Goal: Task Accomplishment & Management: Use online tool/utility

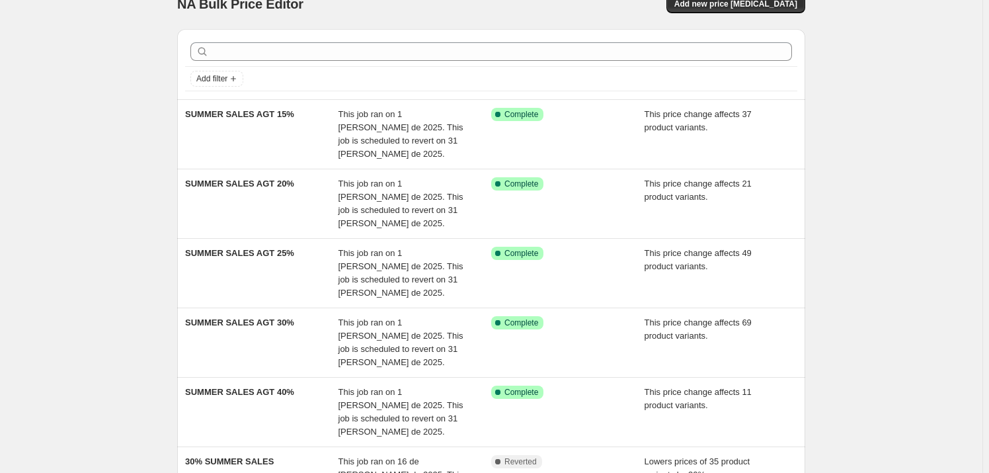
scroll to position [22, 0]
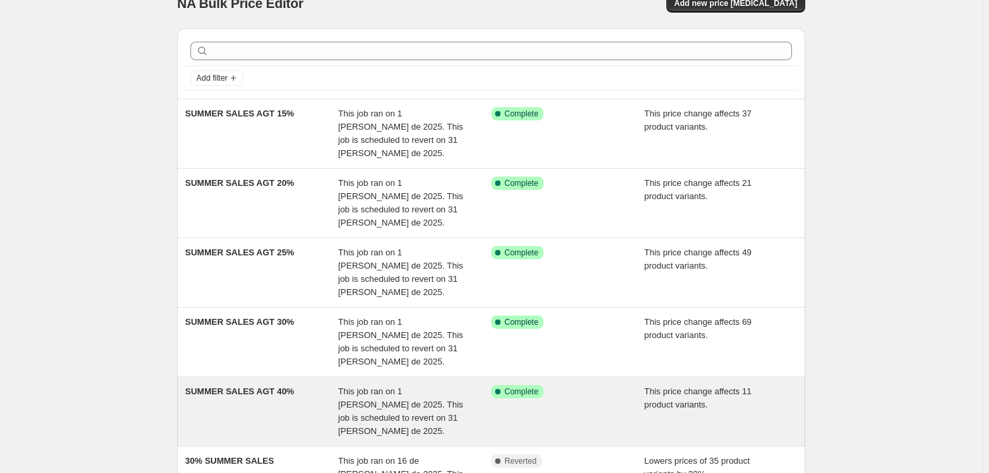
click at [749, 385] on div "This price change affects 11 product variants." at bounding box center [721, 411] width 153 height 53
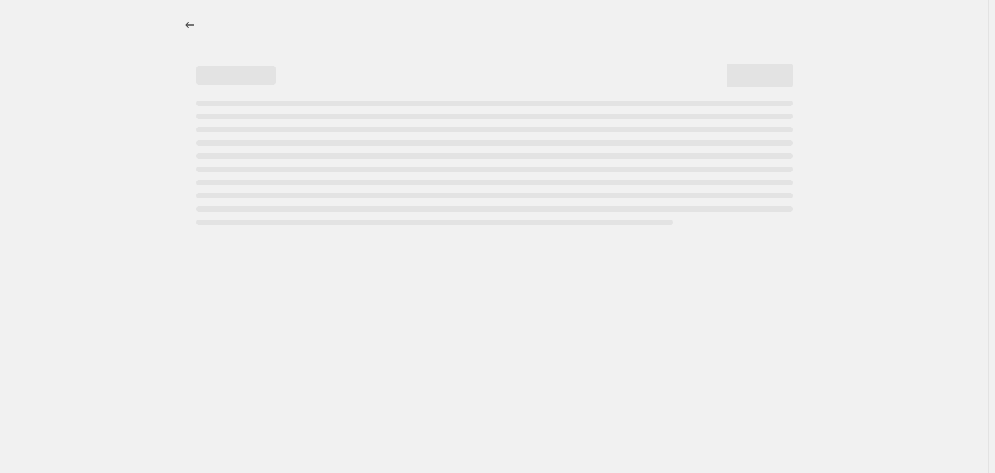
select select "pcap"
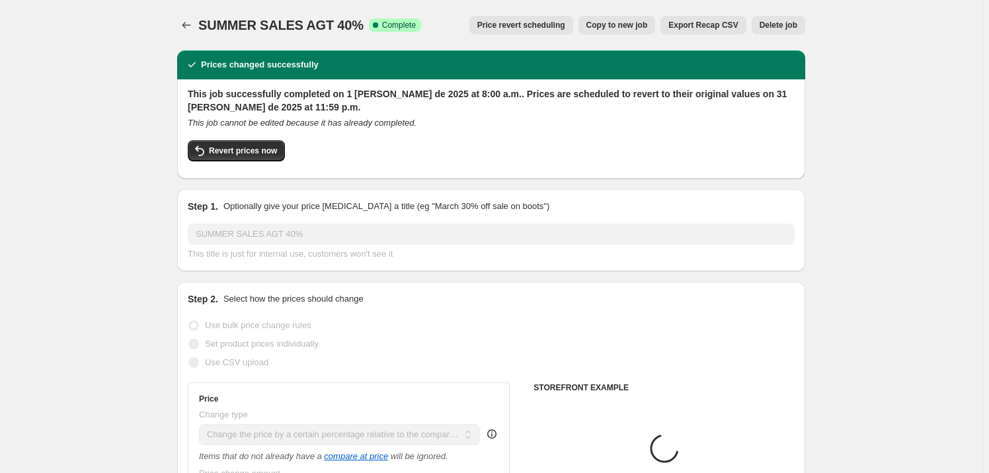
select select "collection"
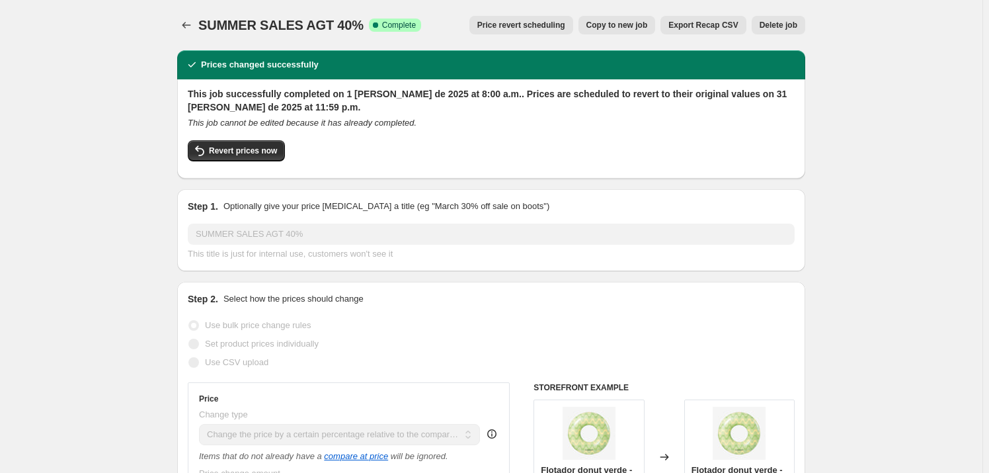
click at [509, 22] on span "Price revert scheduling" at bounding box center [521, 25] width 88 height 11
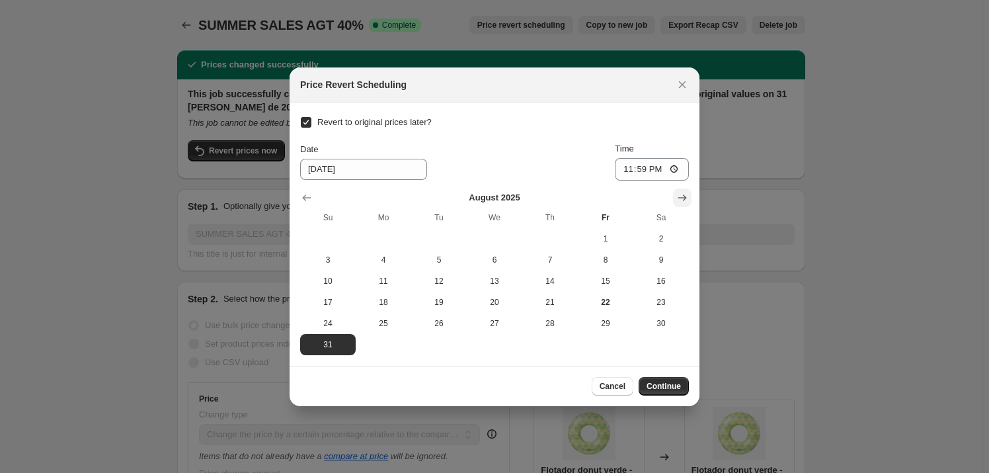
click at [680, 196] on icon "Show next month, September 2025" at bounding box center [682, 197] width 13 height 13
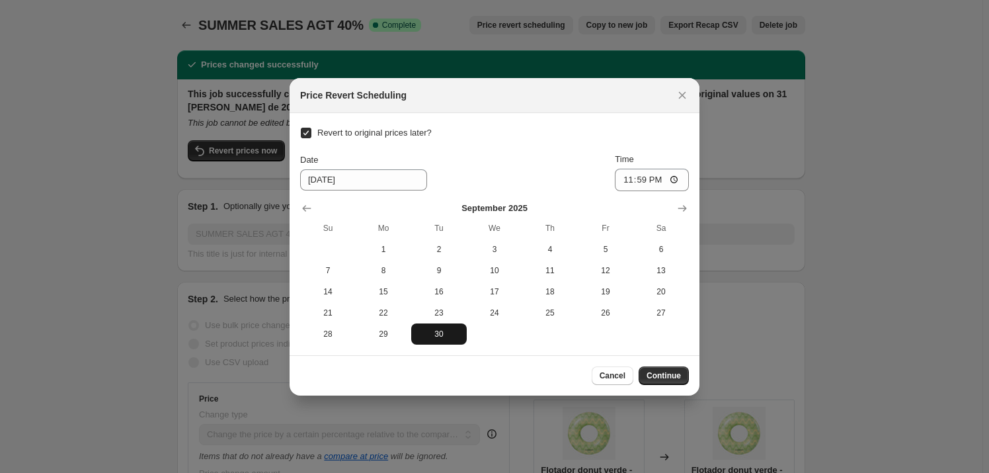
click at [441, 331] on span "30" at bounding box center [439, 334] width 45 height 11
type input "9/30/2025"
click at [671, 373] on span "Continue" at bounding box center [664, 375] width 34 height 11
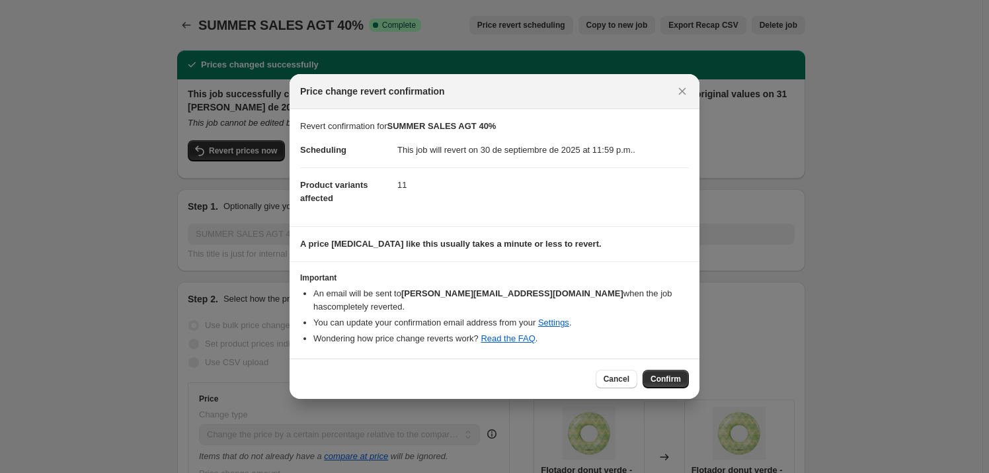
click at [671, 374] on span "Confirm" at bounding box center [666, 379] width 30 height 11
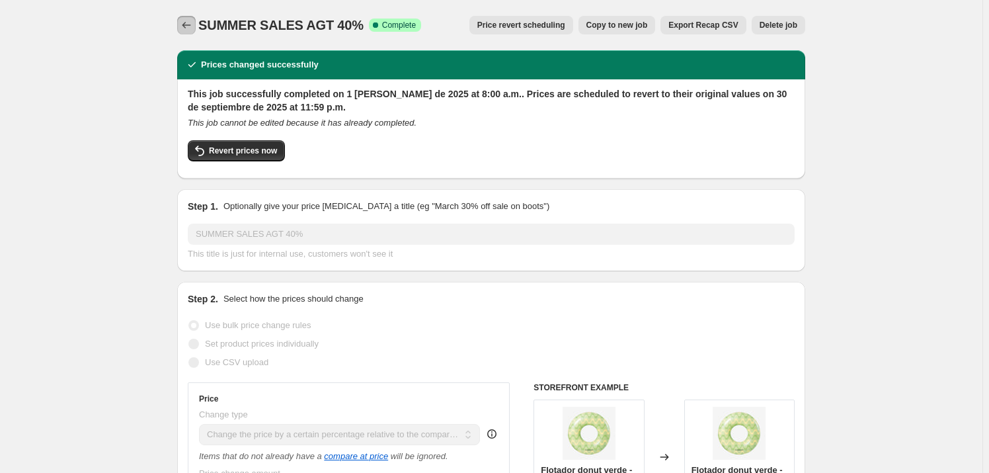
click at [190, 25] on icon "Price change jobs" at bounding box center [186, 25] width 13 height 13
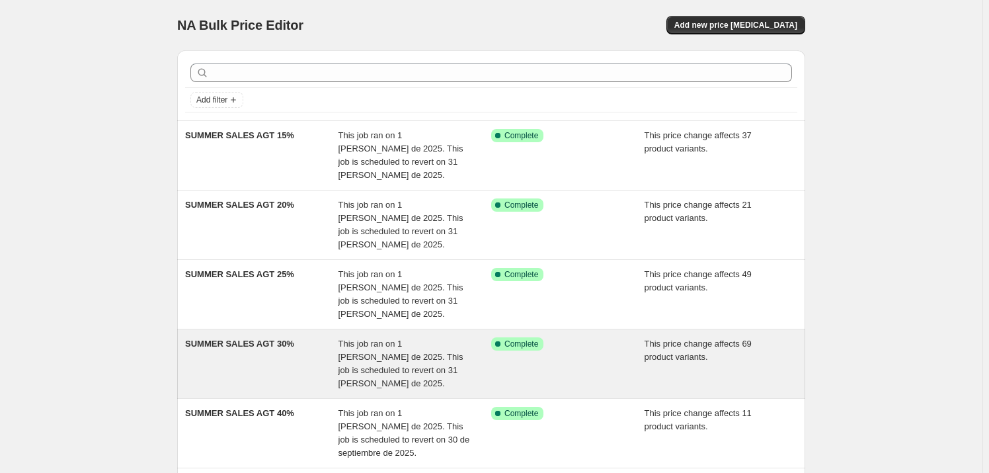
click at [566, 337] on div "Success Complete Complete" at bounding box center [558, 343] width 134 height 13
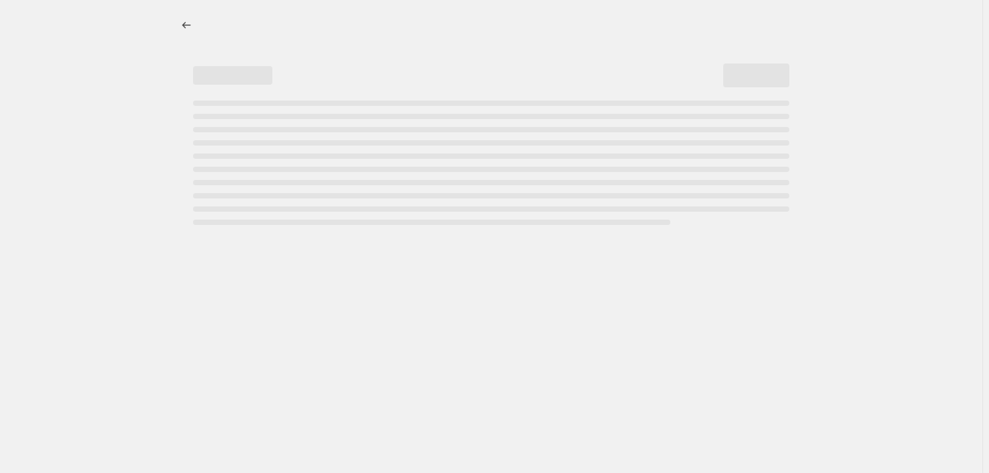
select select "pcap"
select select "percentage"
select select "collection"
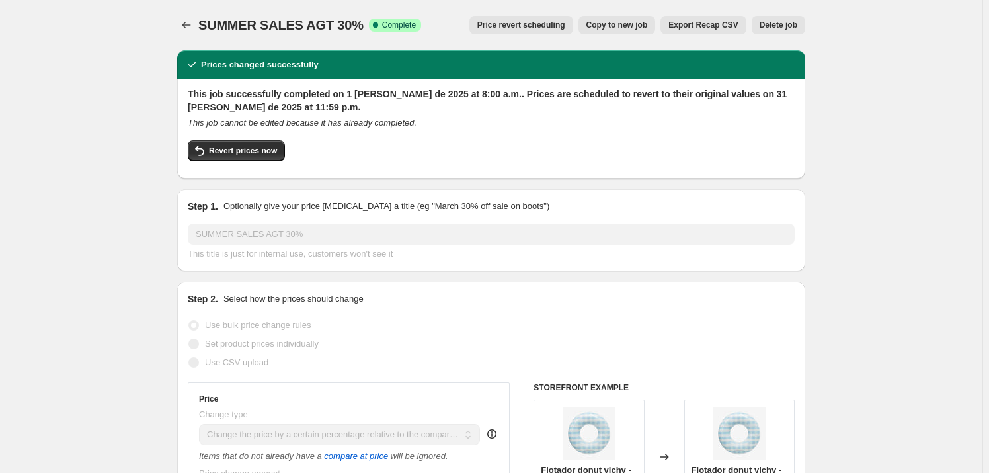
click at [545, 25] on span "Price revert scheduling" at bounding box center [521, 25] width 88 height 11
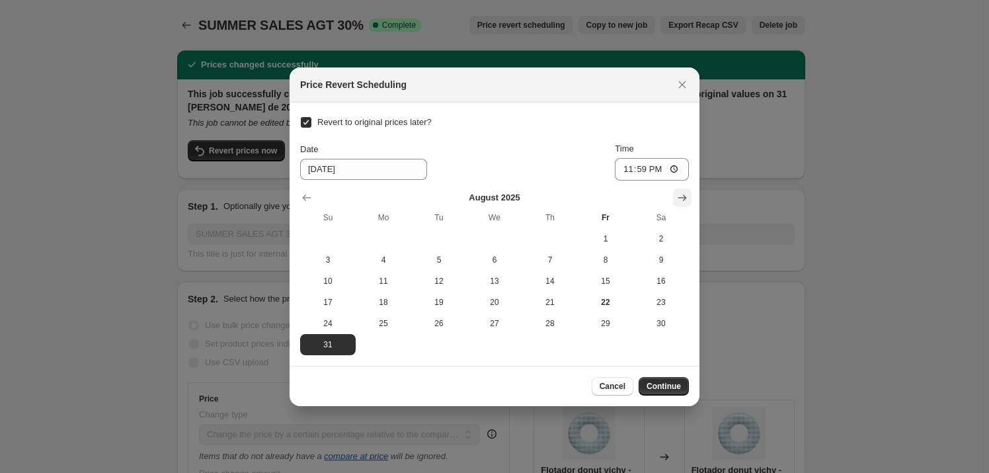
click at [680, 201] on icon "Show next month, September 2025" at bounding box center [682, 197] width 13 height 13
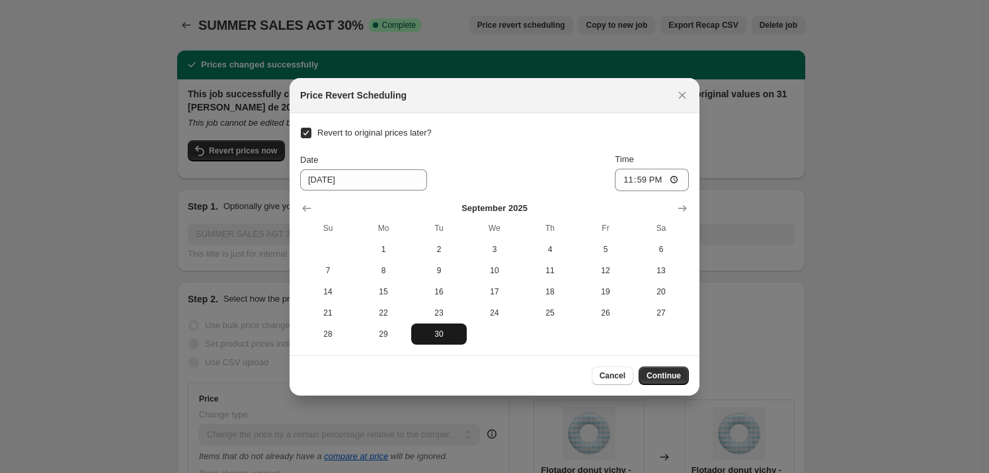
click at [436, 333] on span "30" at bounding box center [439, 334] width 45 height 11
type input "9/30/2025"
click at [666, 381] on button "Continue" at bounding box center [664, 375] width 50 height 19
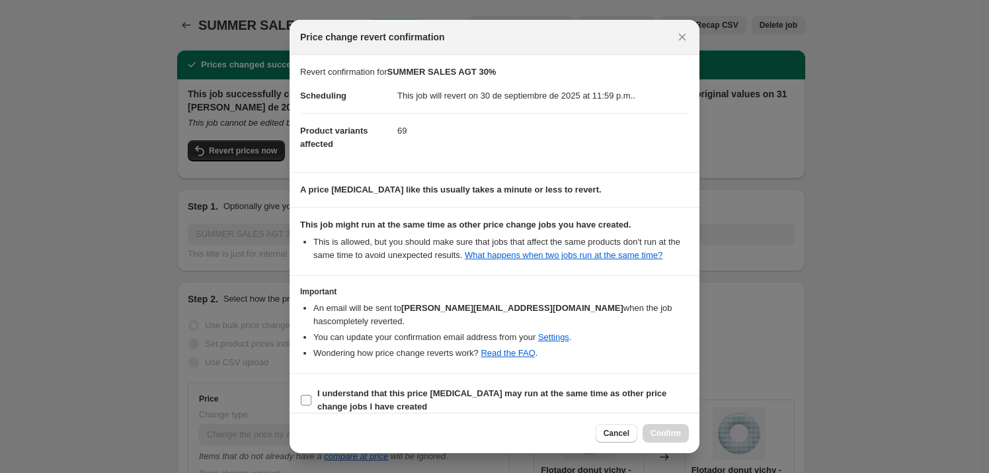
click at [502, 388] on b "I understand that this price change job may run at the same time as other price…" at bounding box center [491, 399] width 349 height 23
click at [311, 395] on input "I understand that this price change job may run at the same time as other price…" at bounding box center [306, 400] width 11 height 11
checkbox input "true"
click at [674, 436] on span "Confirm" at bounding box center [666, 433] width 30 height 11
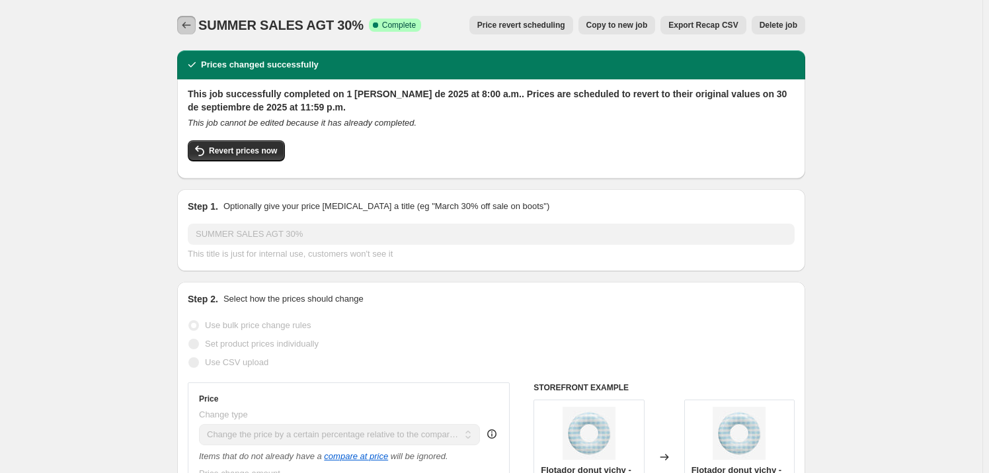
click at [192, 22] on icon "Price change jobs" at bounding box center [186, 25] width 13 height 13
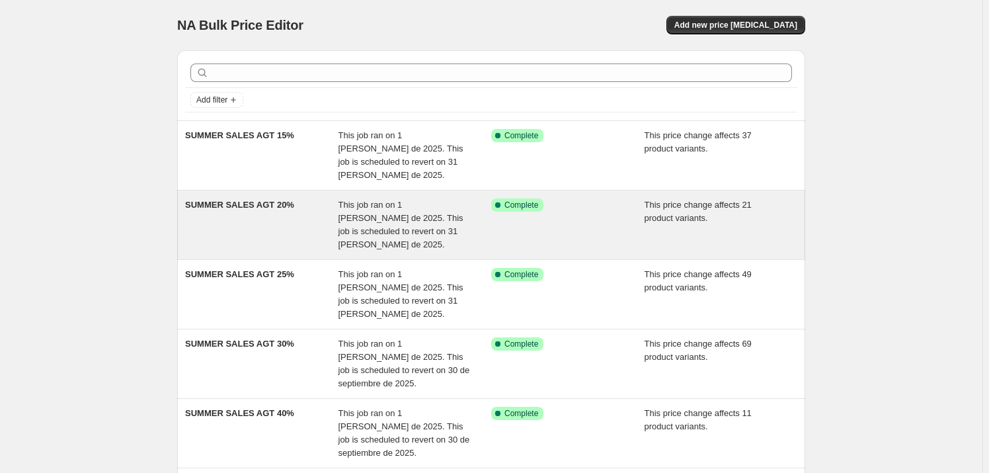
click at [382, 204] on span "This job ran on 1 de agosto de 2025. This job is scheduled to revert on 31 de a…" at bounding box center [401, 225] width 125 height 50
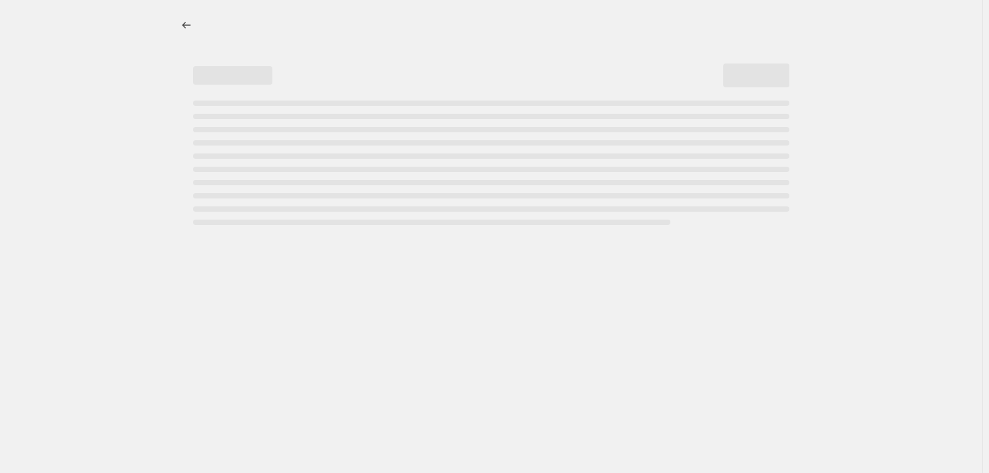
select select "pcap"
select select "percentage"
select select "collection"
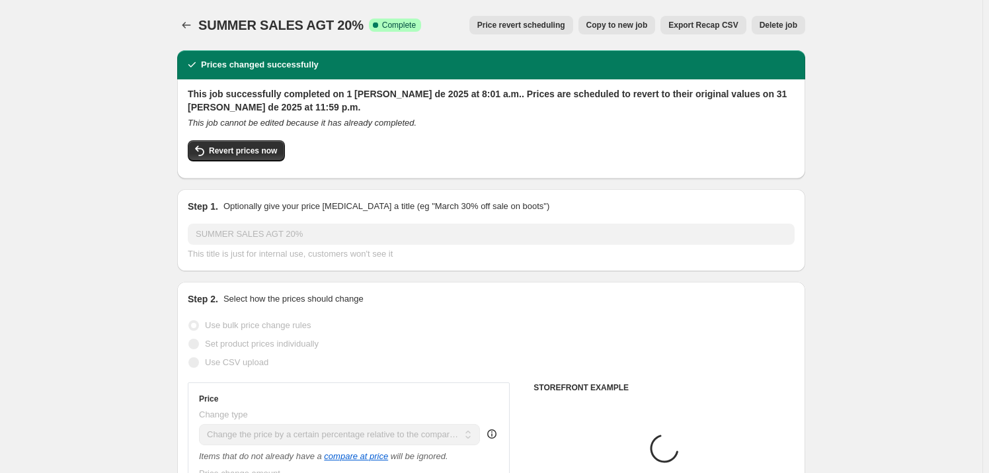
click at [516, 22] on span "Price revert scheduling" at bounding box center [521, 25] width 88 height 11
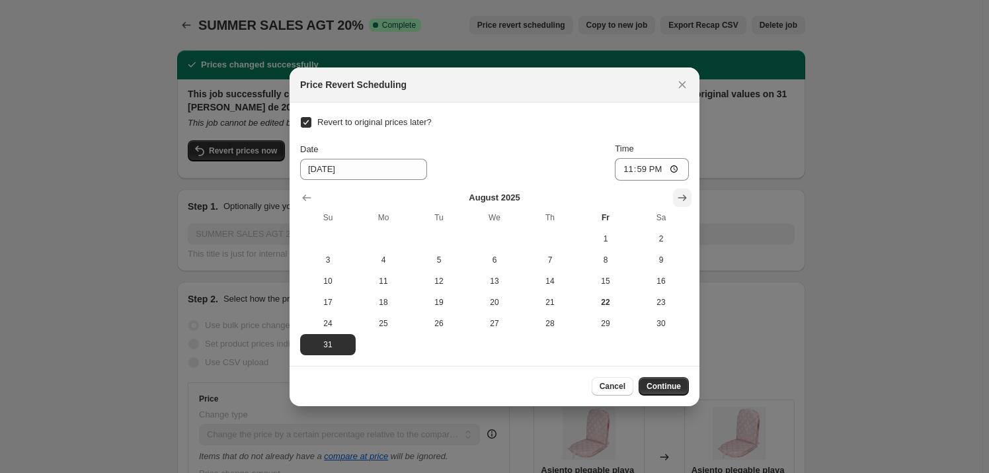
click at [678, 197] on icon "Show next month, September 2025" at bounding box center [682, 197] width 9 height 7
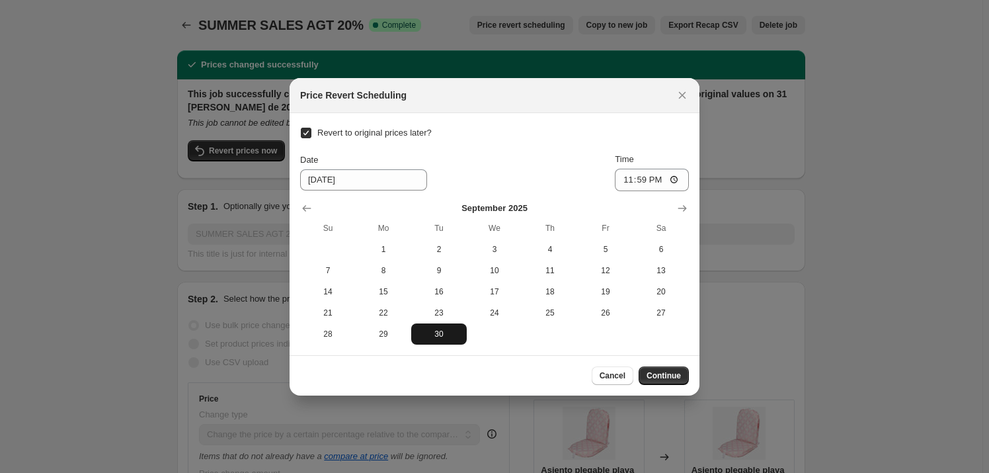
click at [432, 337] on span "30" at bounding box center [439, 334] width 45 height 11
type input "9/30/2025"
click at [668, 377] on span "Continue" at bounding box center [664, 375] width 34 height 11
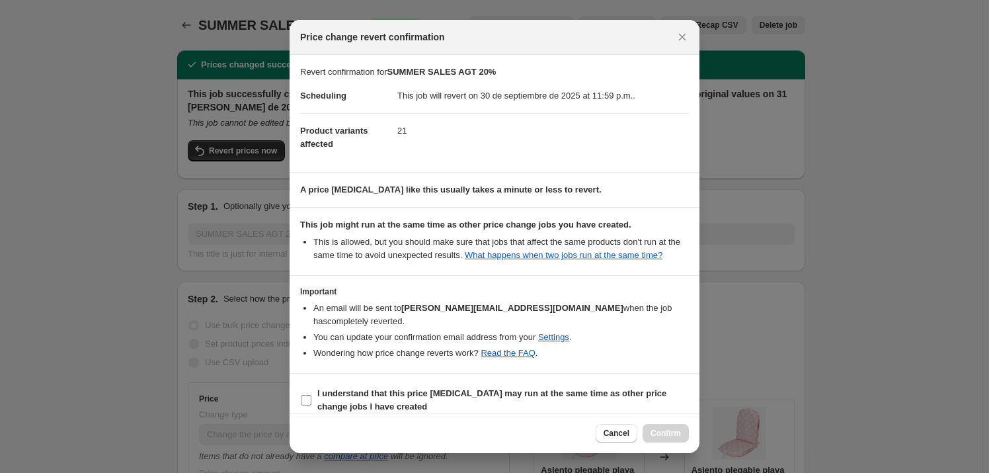
click at [595, 388] on b "I understand that this price change job may run at the same time as other price…" at bounding box center [491, 399] width 349 height 23
click at [311, 395] on input "I understand that this price change job may run at the same time as other price…" at bounding box center [306, 400] width 11 height 11
checkbox input "true"
click at [667, 428] on button "Confirm" at bounding box center [666, 433] width 46 height 19
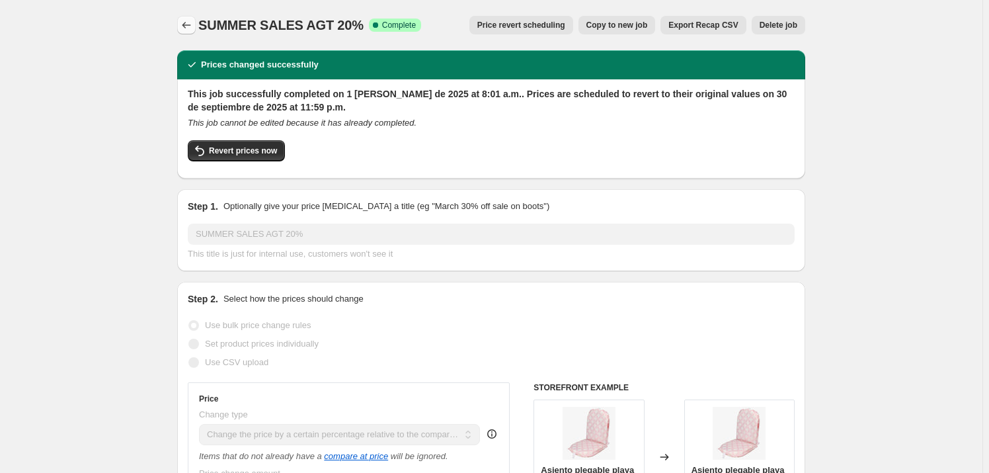
click at [185, 23] on icon "Price change jobs" at bounding box center [186, 25] width 13 height 13
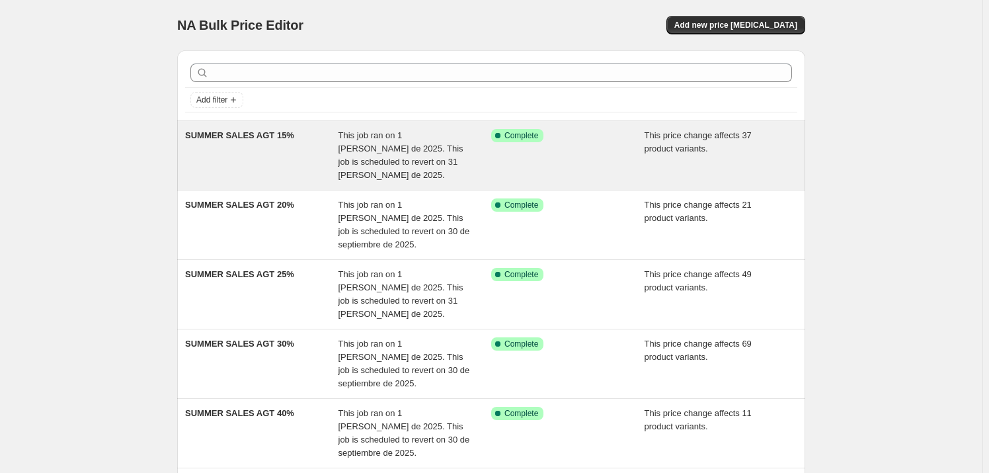
click at [263, 144] on div "SUMMER SALES AGT 15%" at bounding box center [261, 155] width 153 height 53
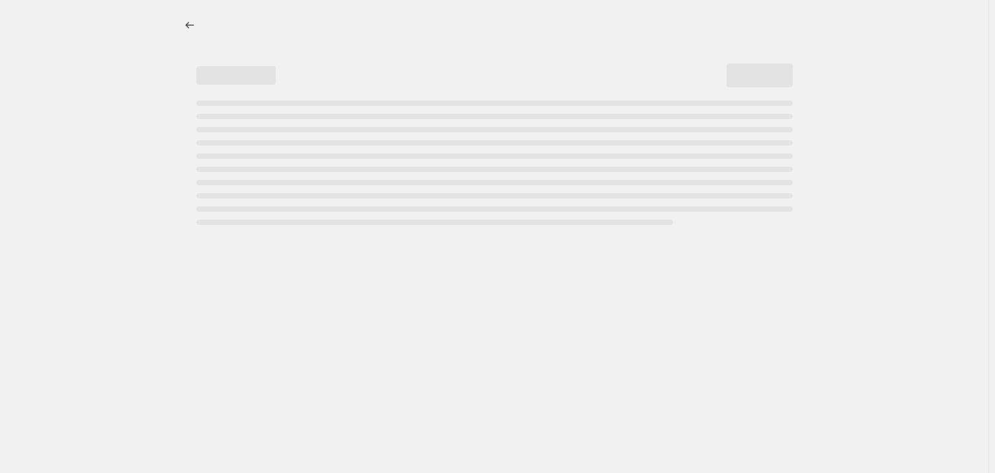
select select "pcap"
select select "percentage"
select select "collection"
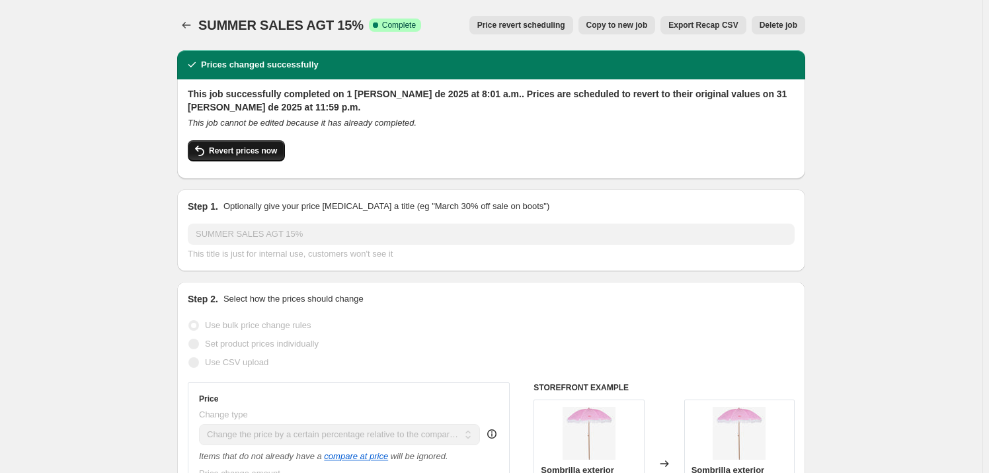
click at [257, 151] on span "Revert prices now" at bounding box center [243, 150] width 68 height 11
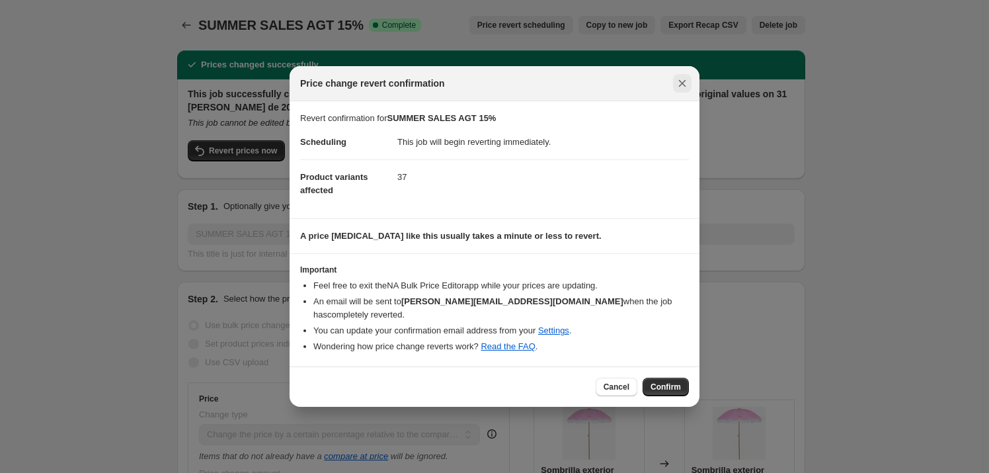
click at [678, 90] on icon "Close" at bounding box center [682, 83] width 13 height 13
checkbox input "true"
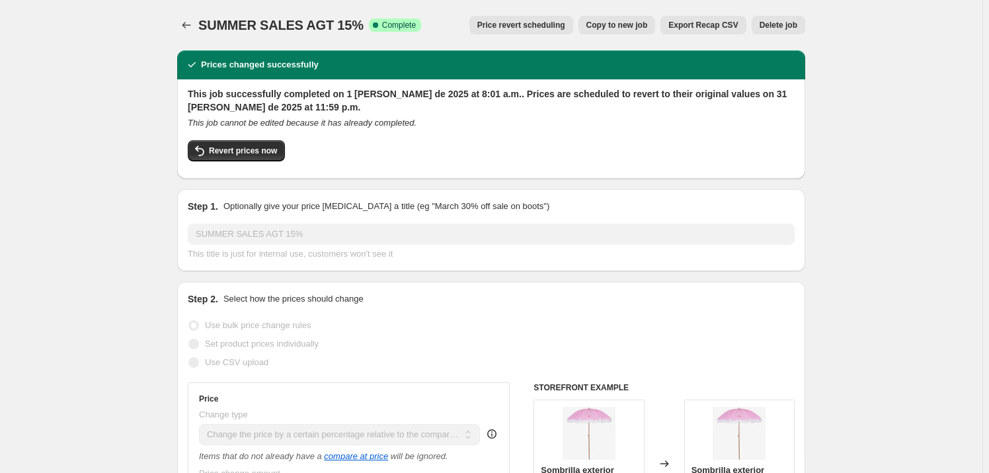
click at [500, 29] on span "Price revert scheduling" at bounding box center [521, 25] width 88 height 11
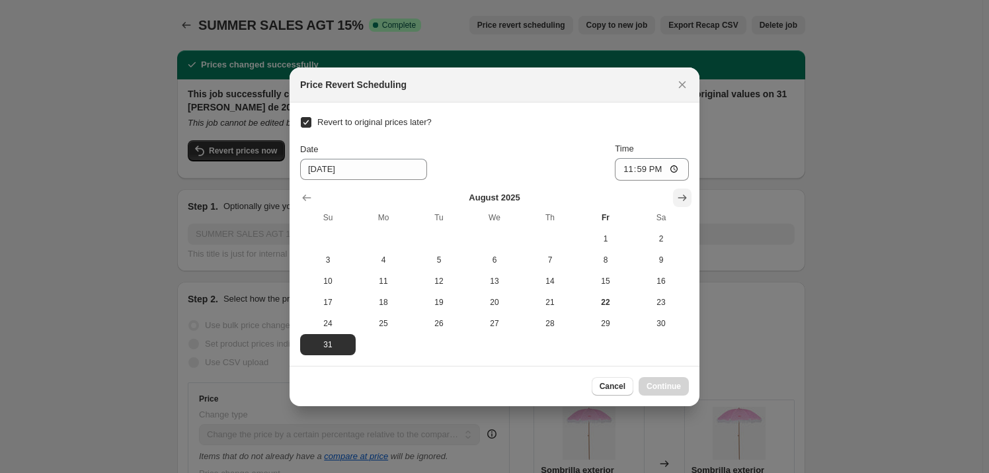
click at [683, 194] on icon "Show next month, September 2025" at bounding box center [682, 197] width 9 height 7
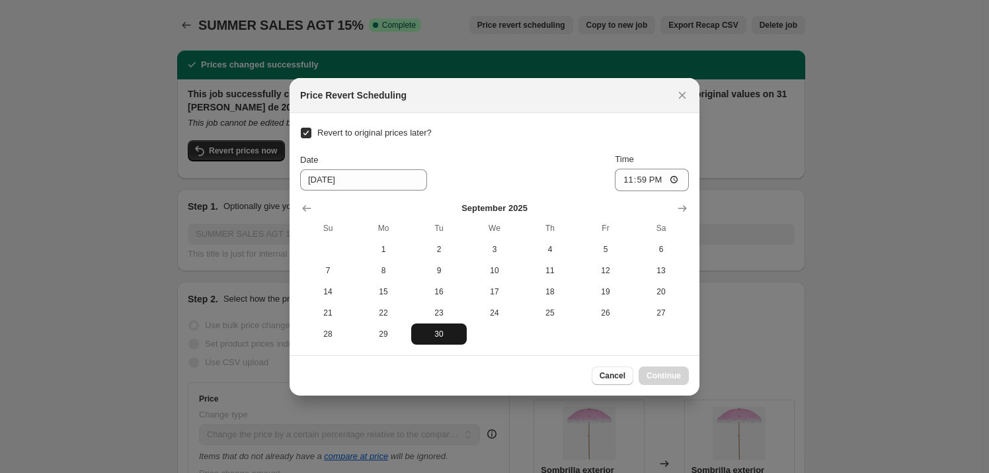
click at [440, 331] on span "30" at bounding box center [439, 334] width 45 height 11
type input "9/30/2025"
click at [673, 368] on button "Continue" at bounding box center [664, 375] width 50 height 19
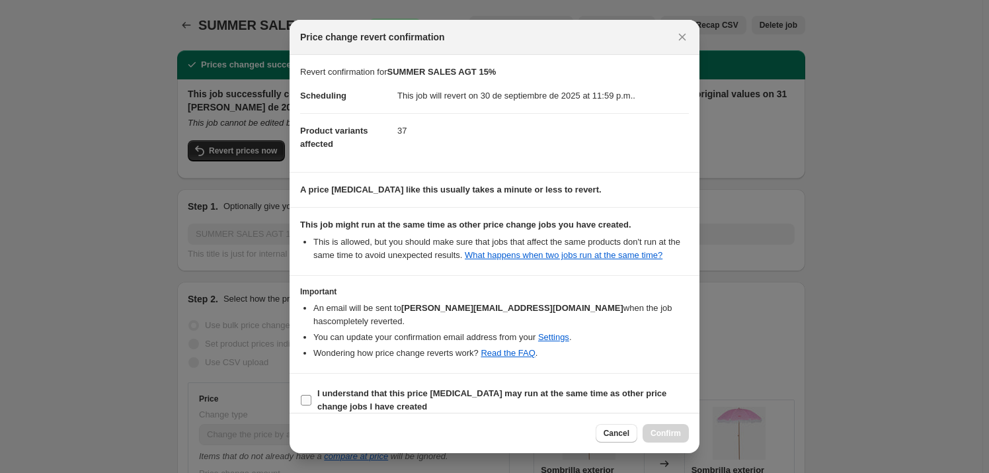
click at [517, 387] on span "I understand that this price change job may run at the same time as other price…" at bounding box center [503, 400] width 372 height 26
click at [311, 395] on input "I understand that this price change job may run at the same time as other price…" at bounding box center [306, 400] width 11 height 11
checkbox input "true"
click at [667, 433] on span "Confirm" at bounding box center [666, 433] width 30 height 11
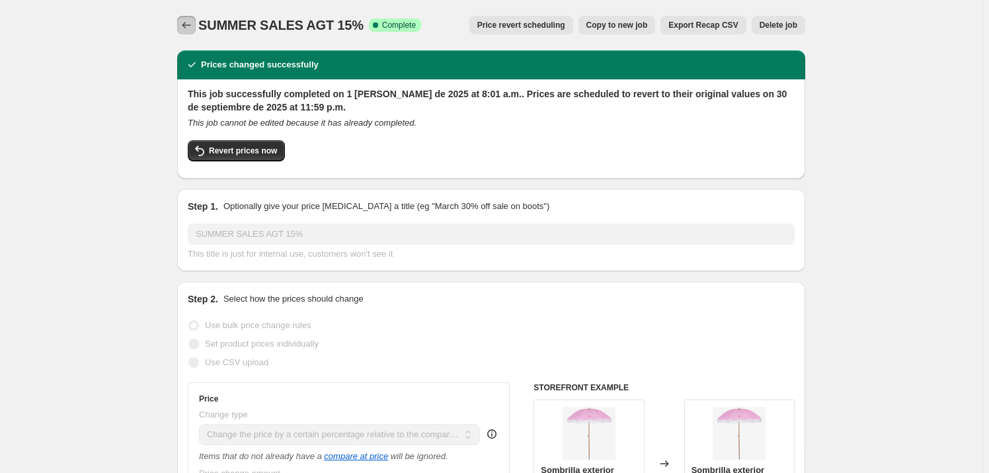
click at [188, 24] on icon "Price change jobs" at bounding box center [186, 25] width 13 height 13
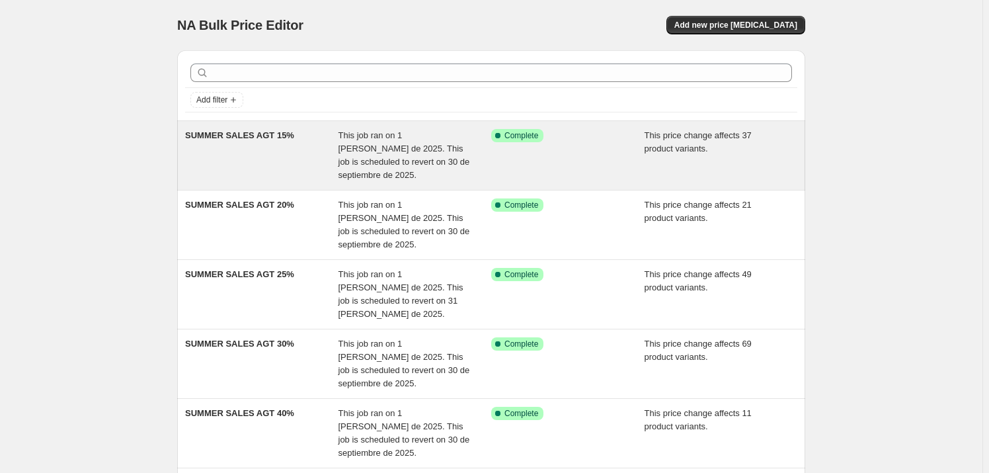
click at [284, 131] on span "SUMMER SALES AGT 15%" at bounding box center [239, 135] width 109 height 10
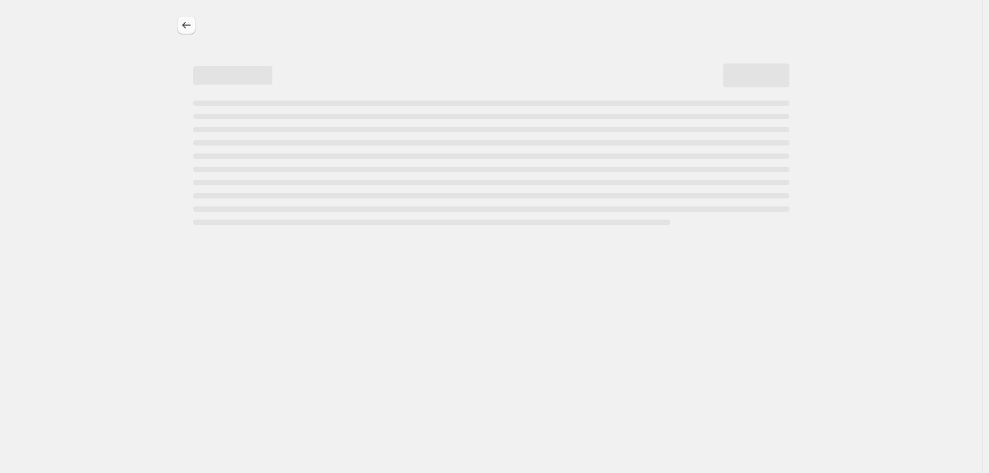
select select "pcap"
select select "percentage"
select select "collection"
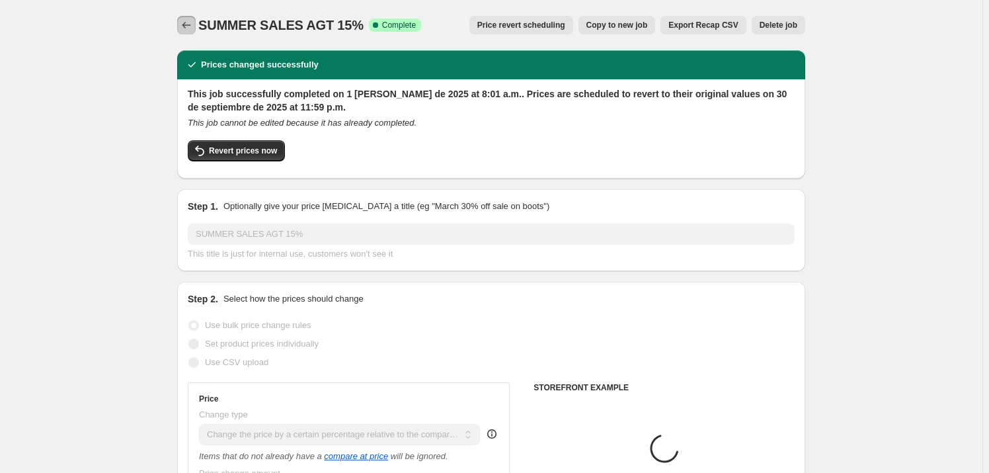
click at [193, 21] on icon "Price change jobs" at bounding box center [186, 25] width 13 height 13
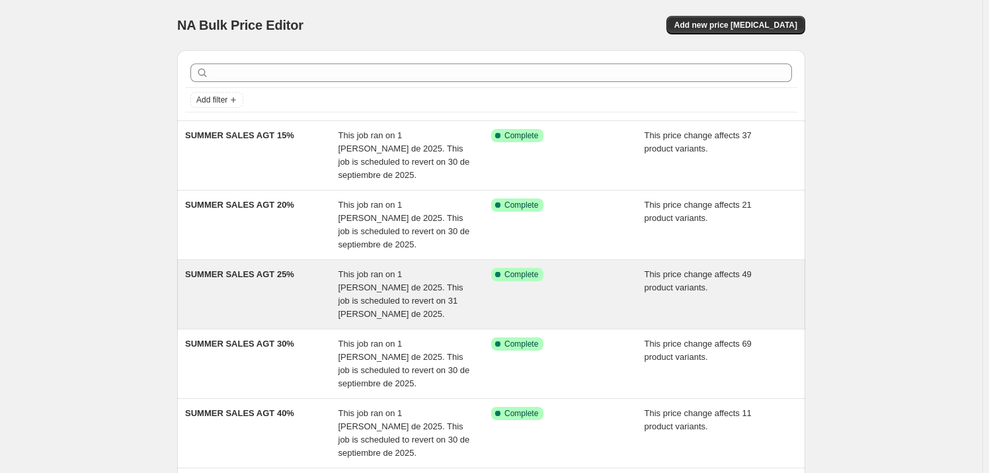
click at [389, 276] on span "This job ran on 1 de agosto de 2025. This job is scheduled to revert on 31 de a…" at bounding box center [401, 294] width 125 height 50
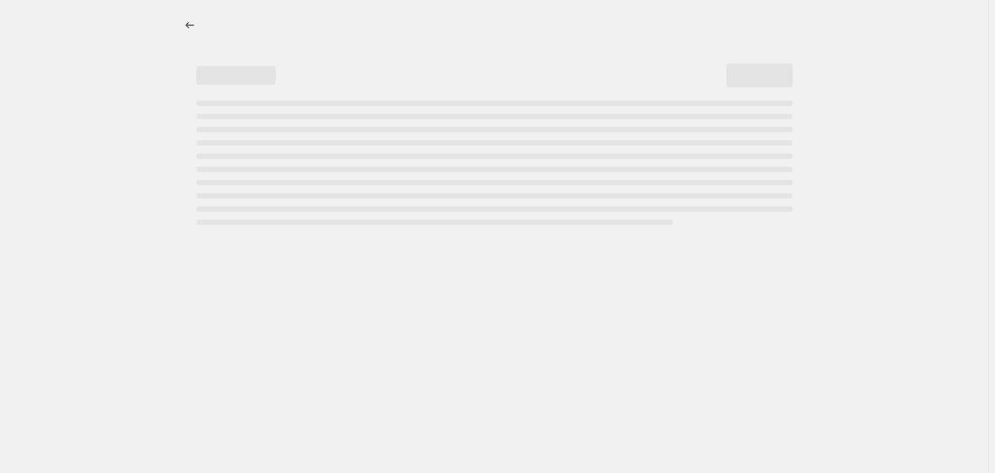
select select "pcap"
select select "percentage"
select select "collection"
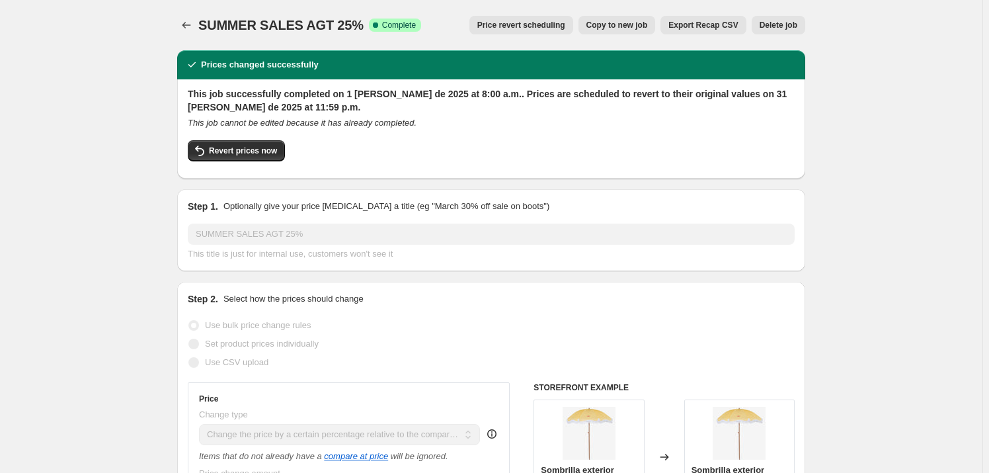
click at [526, 17] on button "Price revert scheduling" at bounding box center [522, 25] width 104 height 19
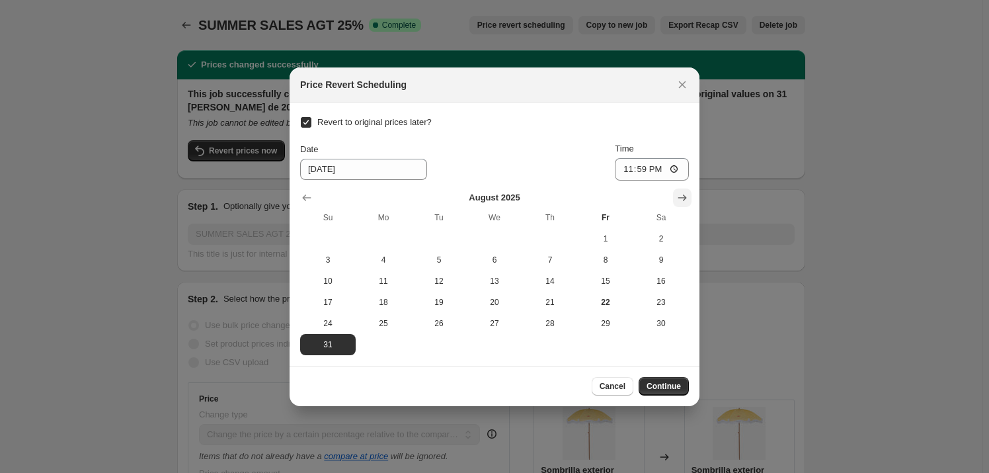
click at [675, 196] on button "Show next month, September 2025" at bounding box center [682, 197] width 19 height 19
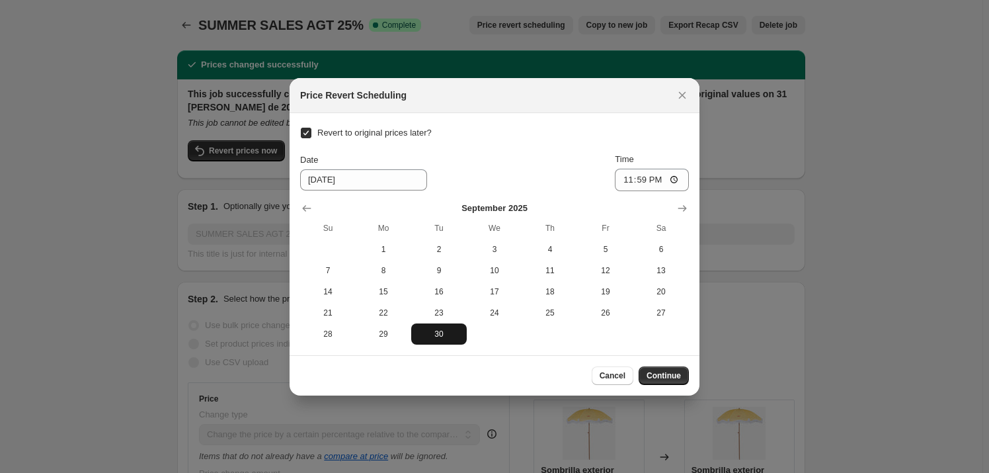
click at [443, 329] on span "30" at bounding box center [439, 334] width 45 height 11
type input "9/30/2025"
click at [673, 370] on span "Continue" at bounding box center [664, 375] width 34 height 11
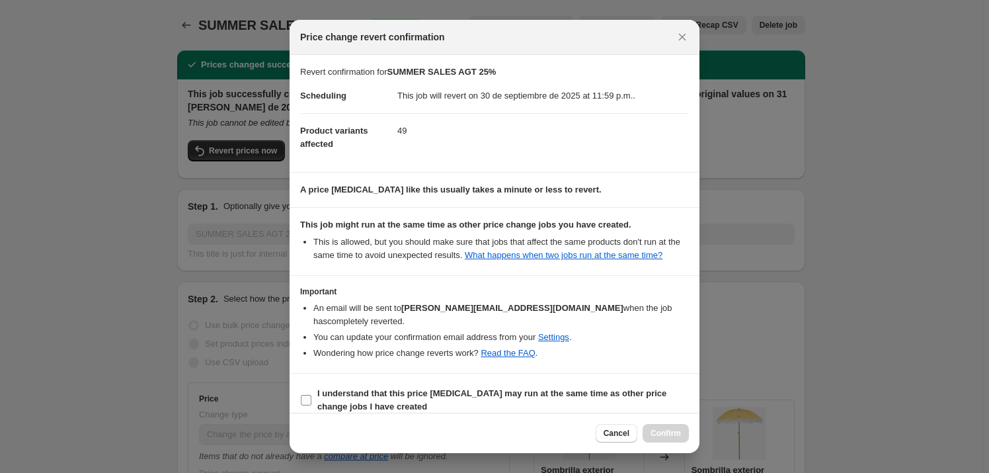
click at [618, 384] on label "I understand that this price change job may run at the same time as other price…" at bounding box center [494, 400] width 389 height 32
click at [311, 395] on input "I understand that this price change job may run at the same time as other price…" at bounding box center [306, 400] width 11 height 11
checkbox input "true"
click at [649, 430] on button "Confirm" at bounding box center [666, 433] width 46 height 19
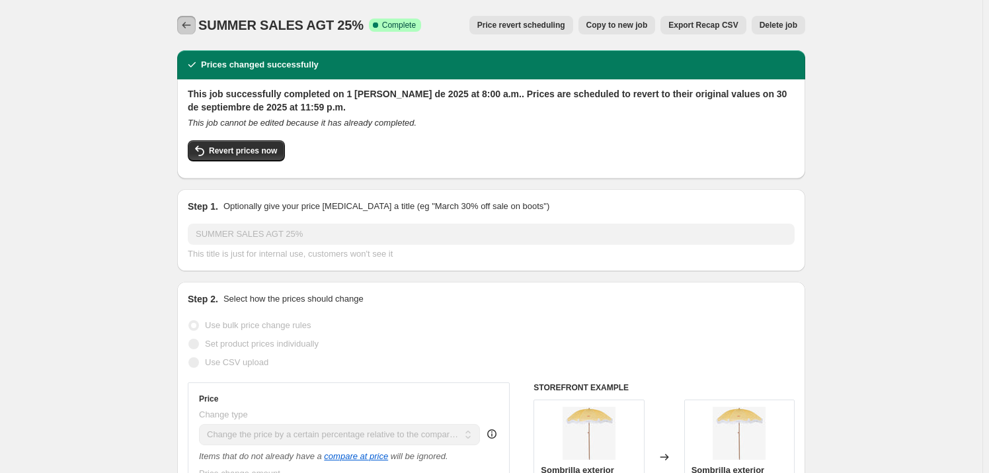
click at [192, 24] on icon "Price change jobs" at bounding box center [186, 25] width 13 height 13
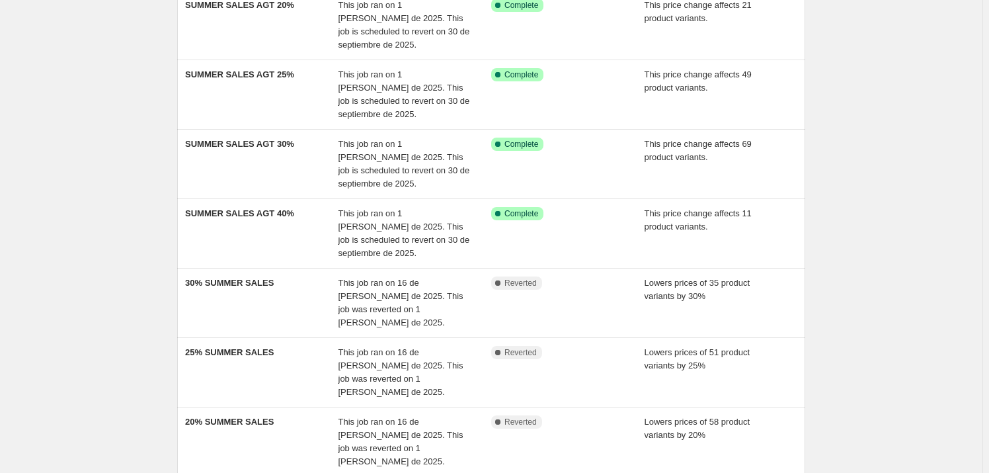
scroll to position [210, 0]
